Goal: Information Seeking & Learning: Learn about a topic

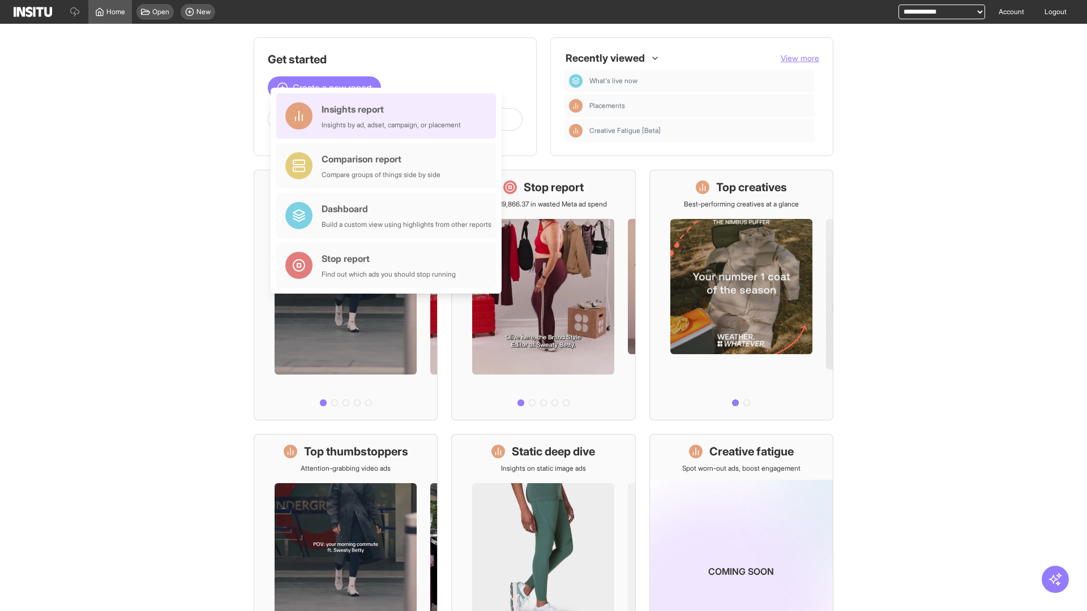
click at [389, 116] on div "Insights report Insights by ad, adset, campaign, or placement" at bounding box center [390, 115] width 139 height 27
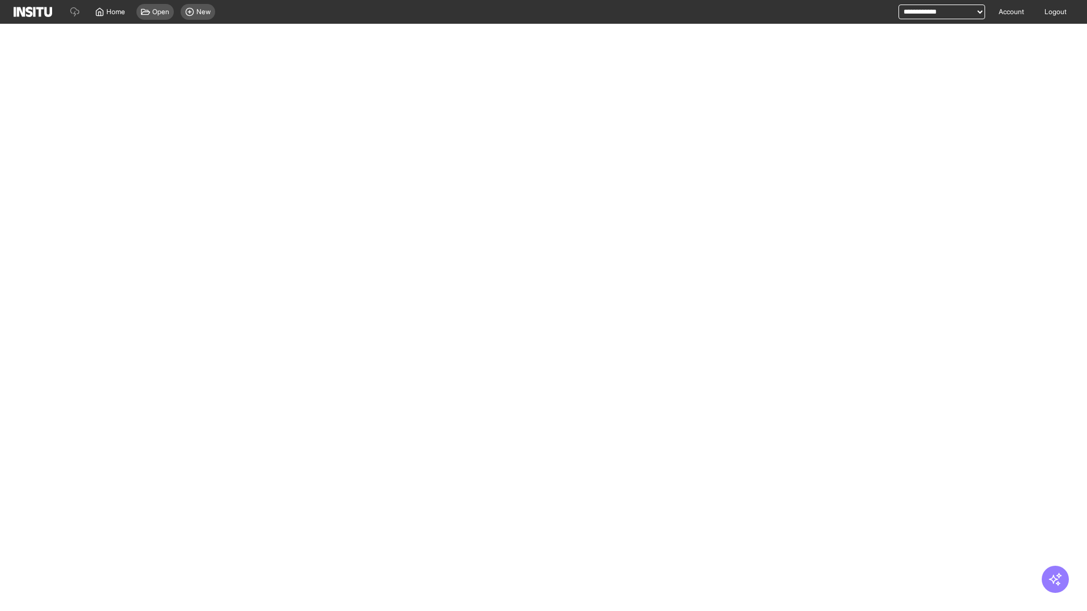
select select "**"
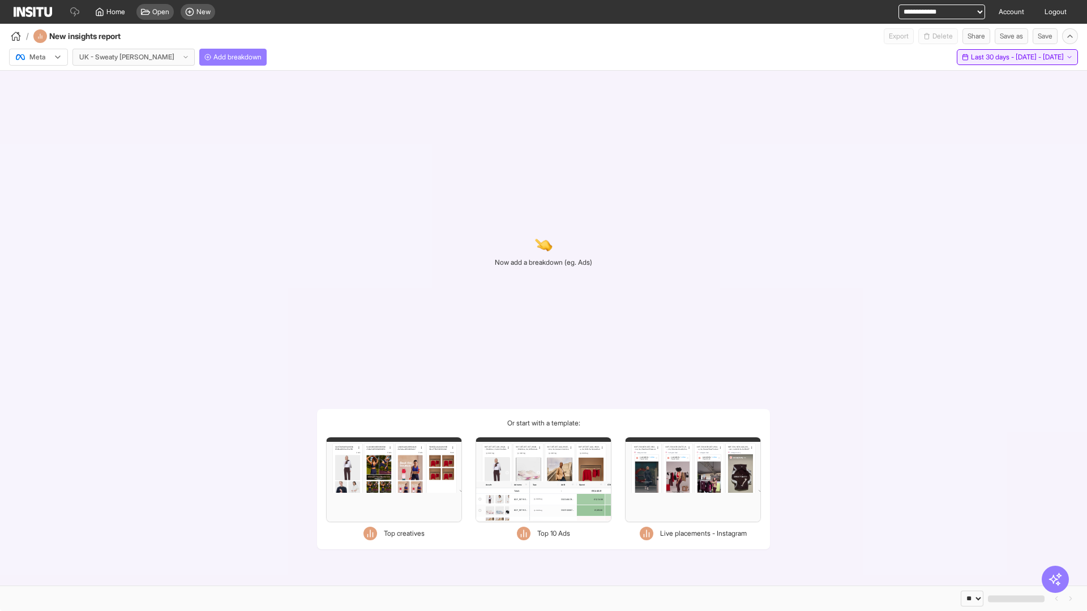
click at [990, 57] on span "Last 30 days - [DATE] - [DATE]" at bounding box center [1017, 57] width 93 height 9
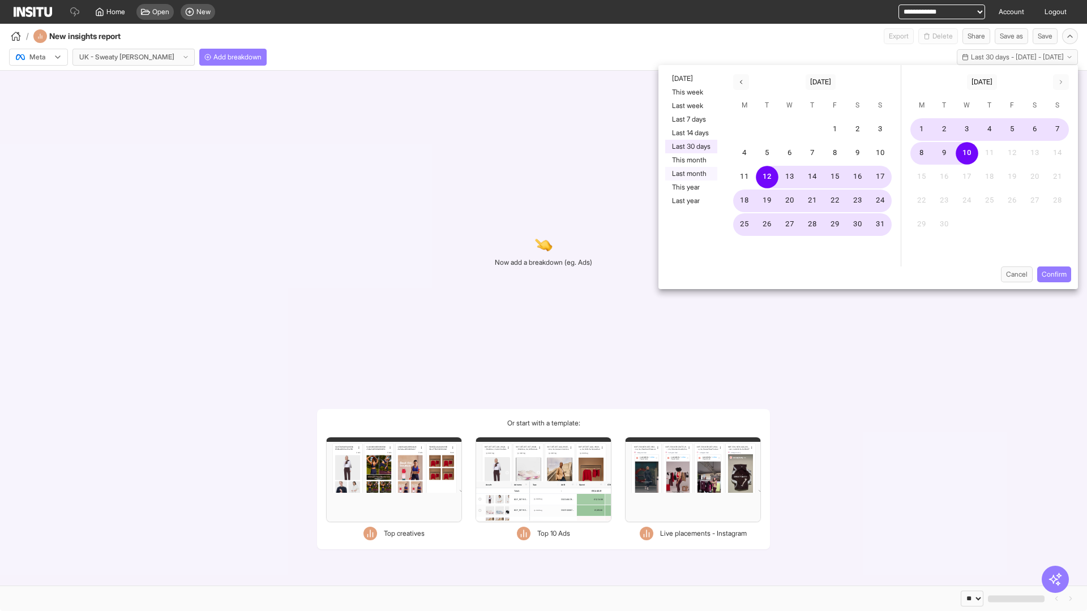
click at [690, 174] on button "Last month" at bounding box center [691, 174] width 52 height 14
